Goal: Check status: Check status

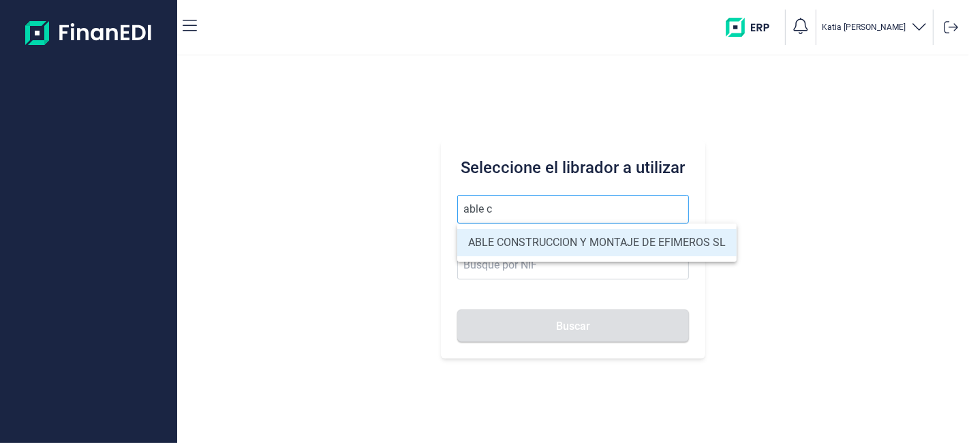
type input "ABLE CONSTRUCCION Y MONTAJE DE EFIMEROS SL"
type input "B85402501"
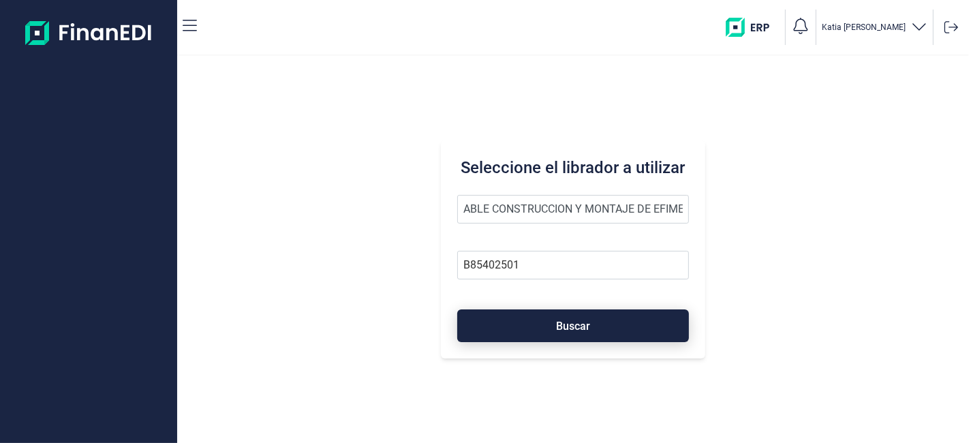
type input "ABLE CONSTRUCCION Y MONTAJE DE EFIMEROS SL"
click at [532, 317] on button "Buscar" at bounding box center [572, 325] width 231 height 33
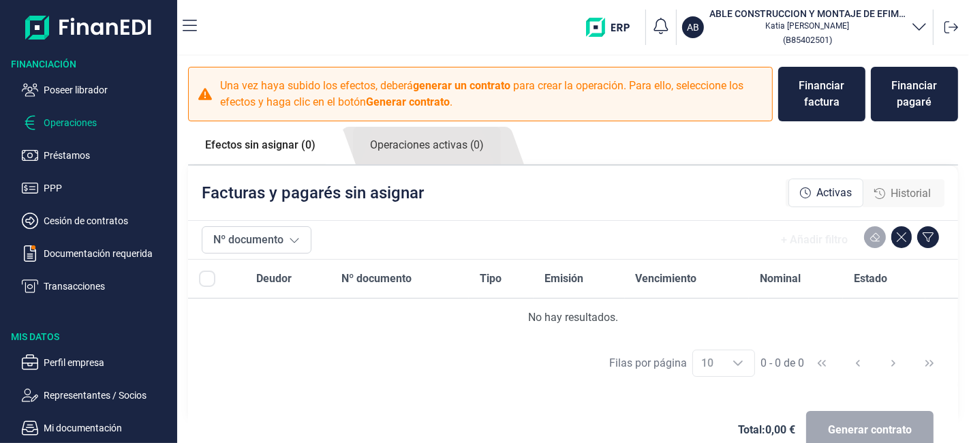
click at [907, 190] on span "Historial" at bounding box center [911, 193] width 40 height 16
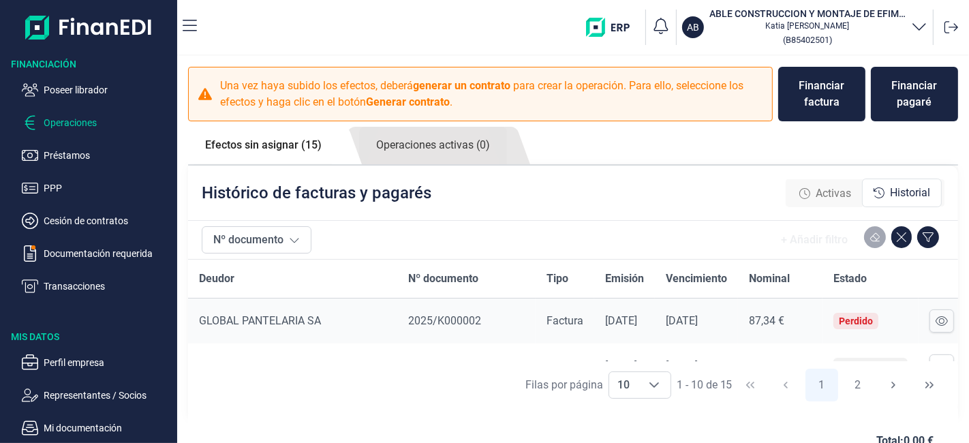
click at [40, 275] on ul "Poseer librador Operaciones Préstamos PPP Cesión de contratos Documentación req…" at bounding box center [88, 183] width 177 height 224
click at [46, 285] on p "Transacciones" at bounding box center [108, 286] width 128 height 16
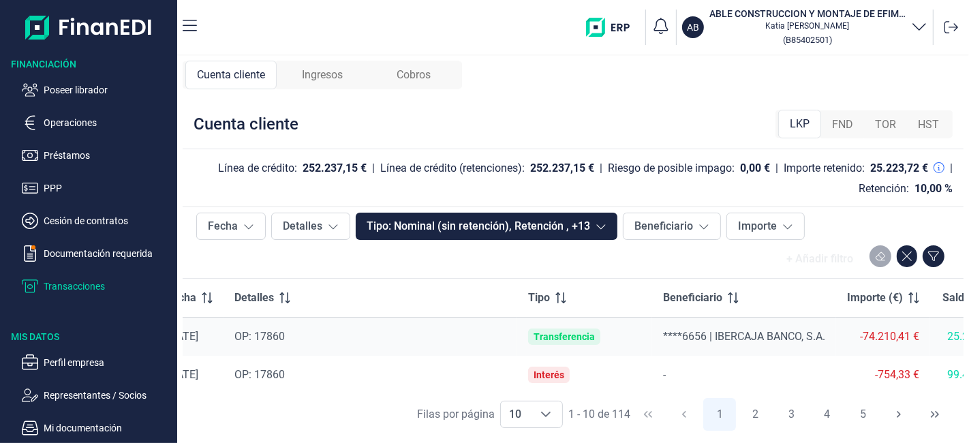
scroll to position [0, 124]
